Goal: Task Accomplishment & Management: Manage account settings

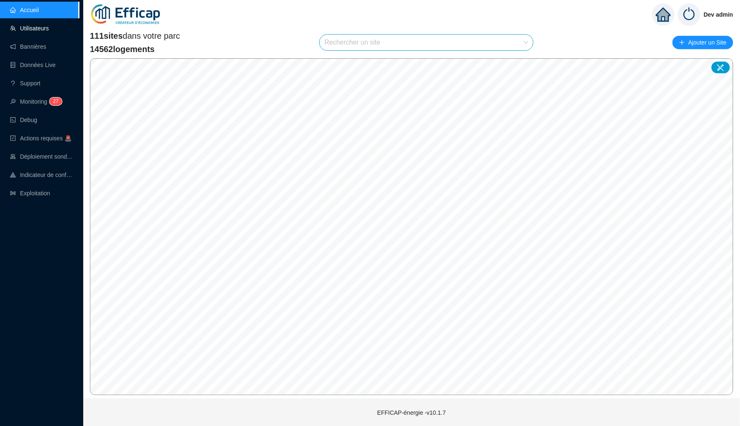
click at [47, 29] on link "Utilisateurs" at bounding box center [29, 28] width 39 height 7
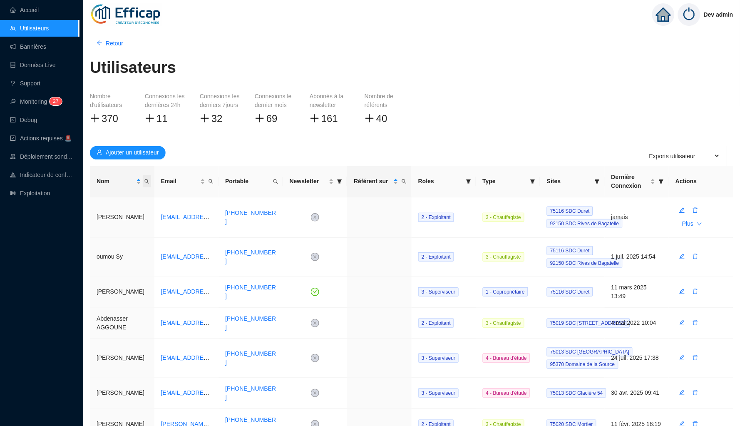
click at [148, 179] on icon "search" at bounding box center [146, 181] width 5 height 5
type input "haens"
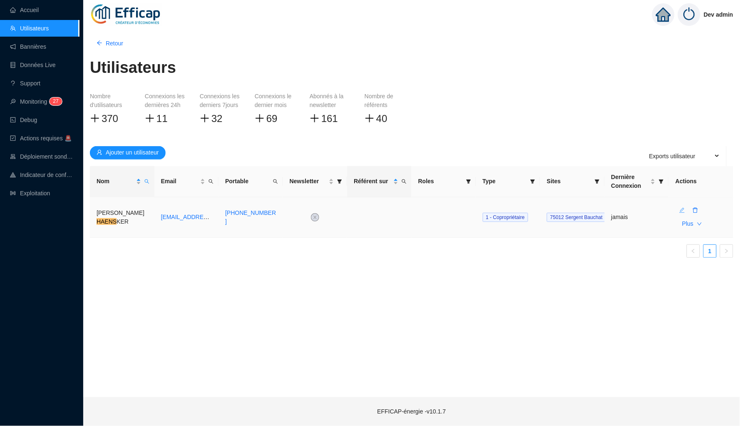
click at [682, 207] on icon "edit" at bounding box center [682, 210] width 6 height 6
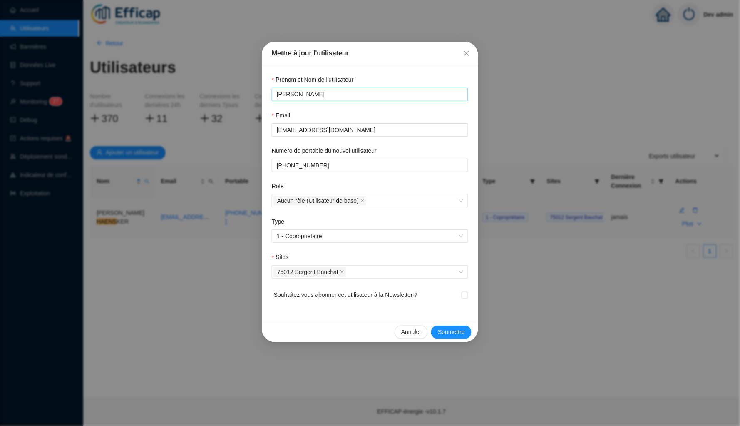
click at [349, 92] on input "Pierre-Emmanuel HAENSKER" at bounding box center [369, 94] width 185 height 9
click at [349, 92] on input "Pierre-Emmanuel HAENSK-LER" at bounding box center [366, 94] width 179 height 9
type input "Pierre-Emmanuel HAENSLER"
click at [450, 325] on button "Soumettre" at bounding box center [451, 331] width 40 height 13
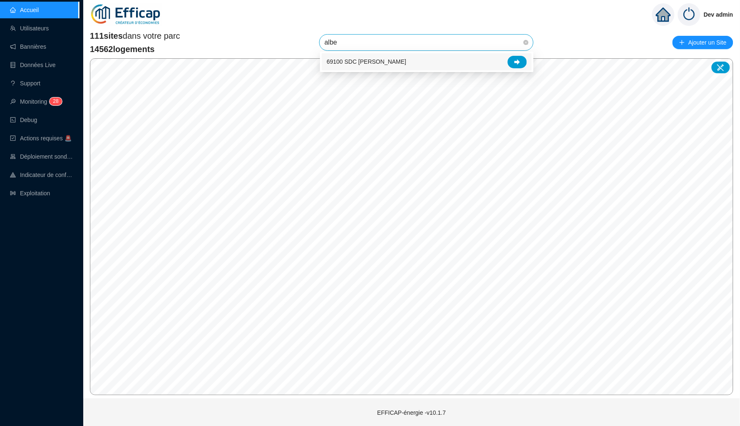
type input "alber"
click at [519, 63] on icon at bounding box center [517, 62] width 6 height 6
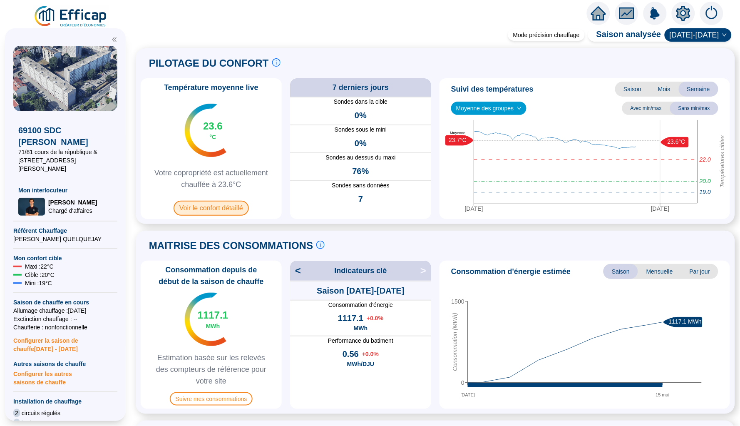
click at [208, 205] on span "Voir le confort détaillé" at bounding box center [210, 207] width 75 height 15
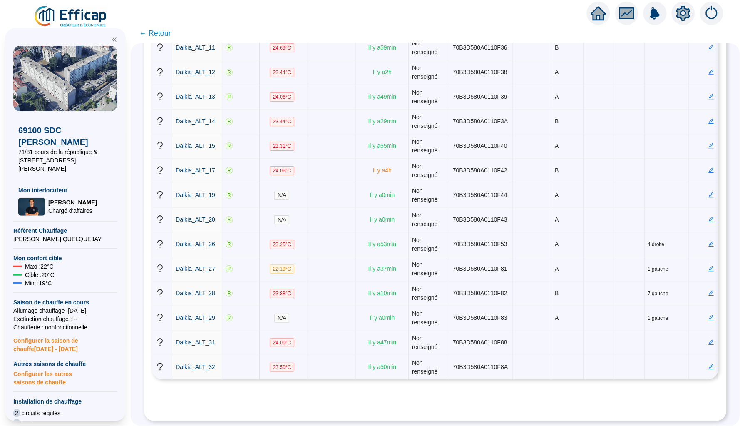
click at [161, 35] on span "← Retour" at bounding box center [155, 33] width 32 height 12
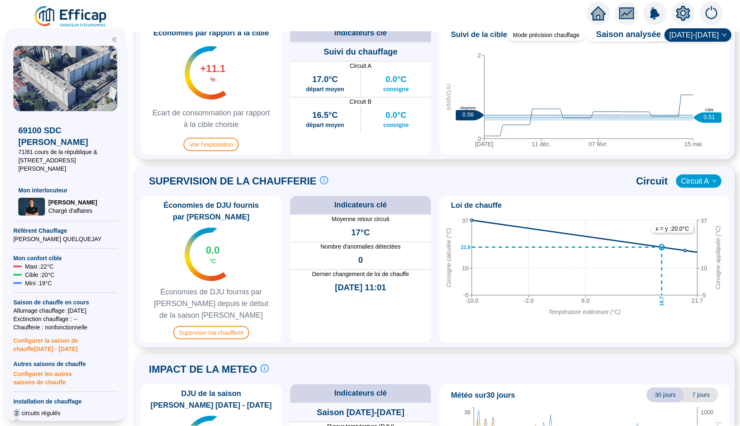
scroll to position [421, 0]
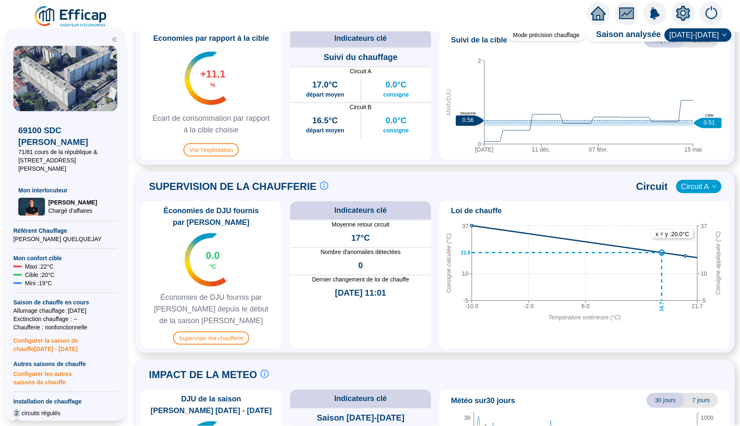
click at [609, 14] on div at bounding box center [655, 13] width 136 height 23
click at [595, 15] on icon "home" at bounding box center [598, 13] width 15 height 12
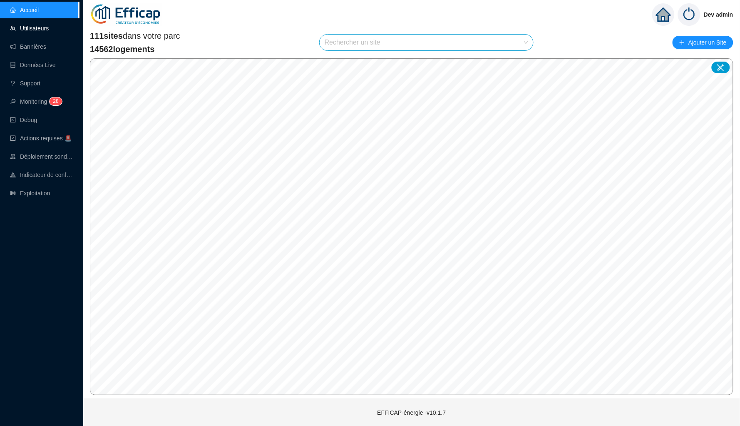
click at [37, 28] on link "Utilisateurs" at bounding box center [29, 28] width 39 height 7
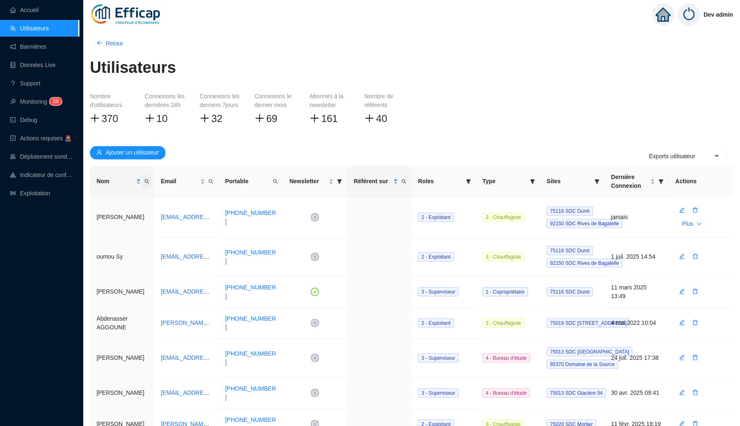
click at [146, 179] on icon "search" at bounding box center [146, 181] width 5 height 5
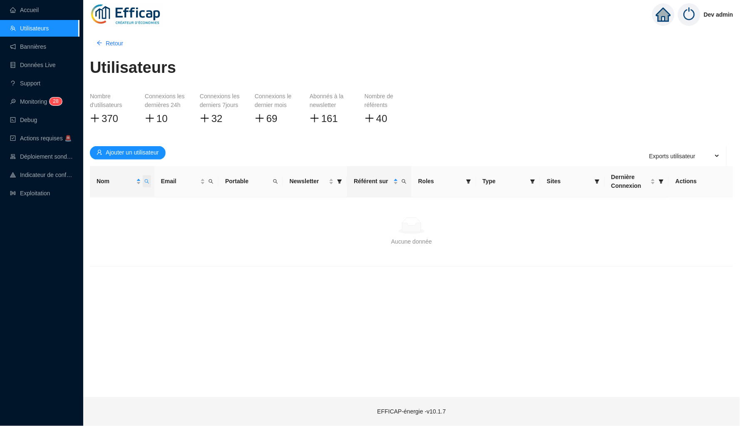
click at [148, 176] on span "Nom" at bounding box center [147, 181] width 8 height 12
type input "bouton"
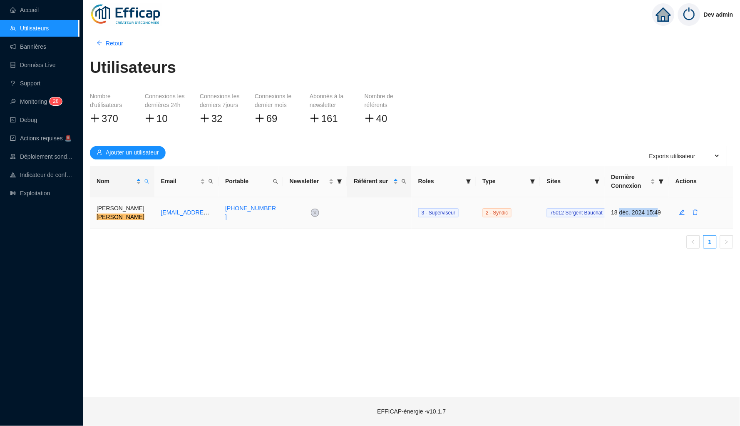
drag, startPoint x: 620, startPoint y: 206, endPoint x: 622, endPoint y: 215, distance: 9.1
click at [622, 215] on td "18 déc. 2024 15:49" at bounding box center [636, 212] width 64 height 31
click at [480, 243] on ul "1" at bounding box center [411, 241] width 643 height 13
